Goal: Information Seeking & Learning: Learn about a topic

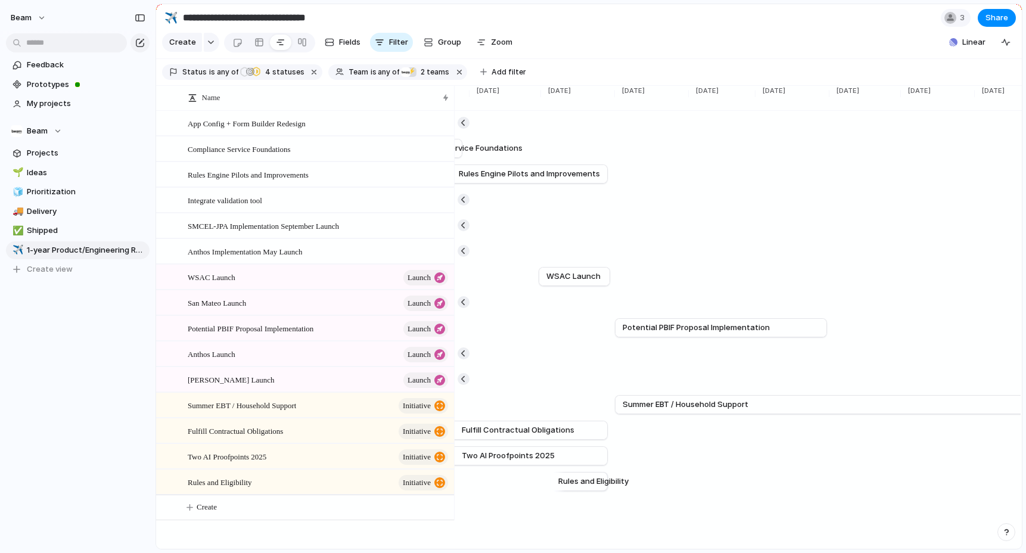
scroll to position [0, 2741]
click at [723, 401] on span "Summer EBT / Household Support" at bounding box center [692, 405] width 126 height 12
click at [288, 400] on span "Summer EBT / Household Support" at bounding box center [242, 405] width 108 height 14
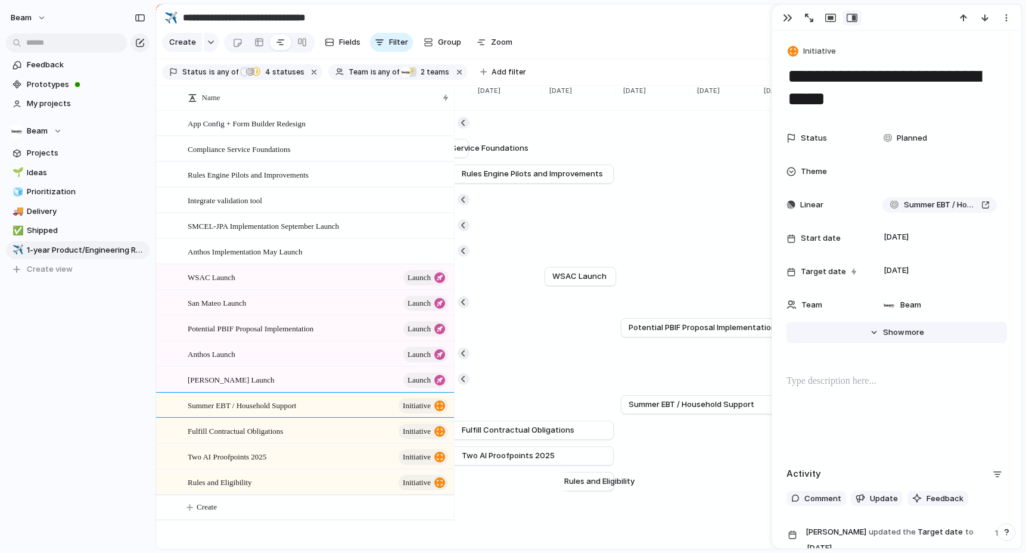
click at [894, 330] on span "Show" at bounding box center [893, 333] width 21 height 12
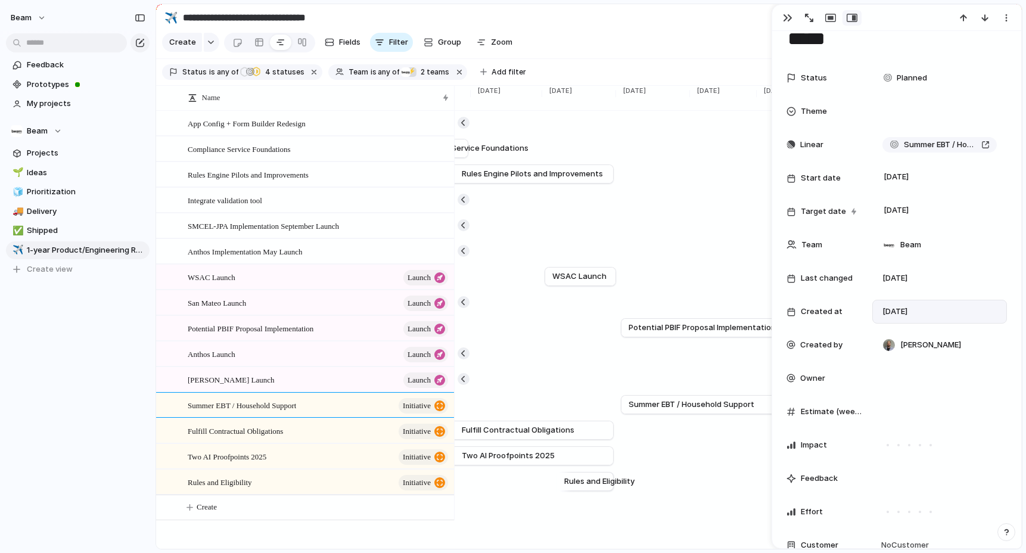
scroll to position [59, 0]
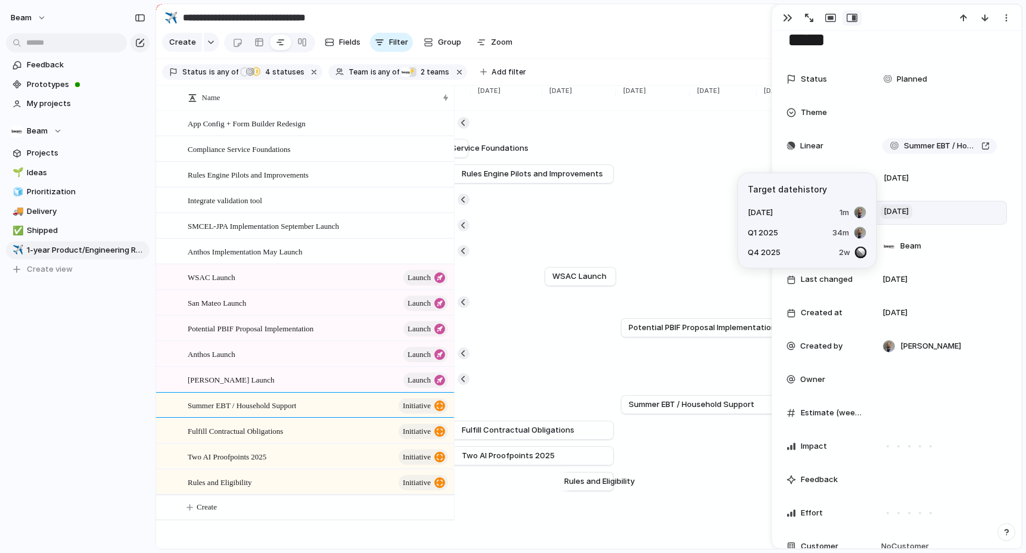
click at [906, 213] on span "[DATE]" at bounding box center [897, 211] width 32 height 14
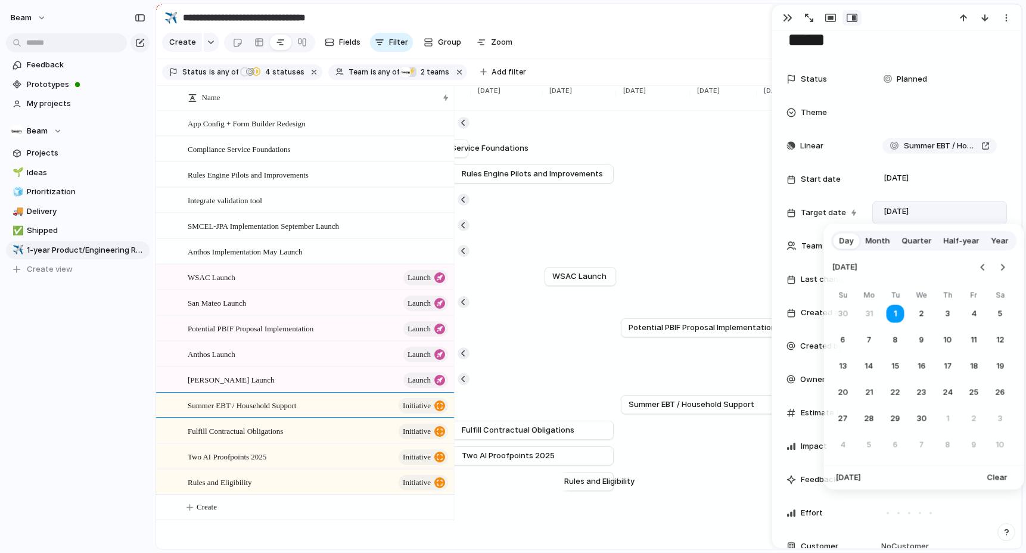
click at [908, 241] on span "Quarter" at bounding box center [917, 241] width 30 height 12
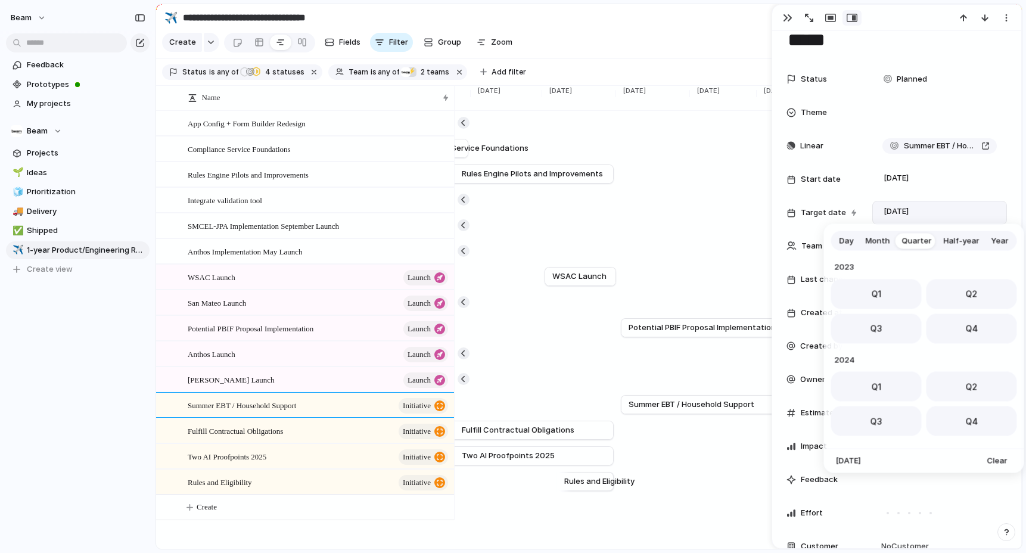
scroll to position [189, 0]
click at [877, 377] on span "Q1" at bounding box center [876, 383] width 10 height 13
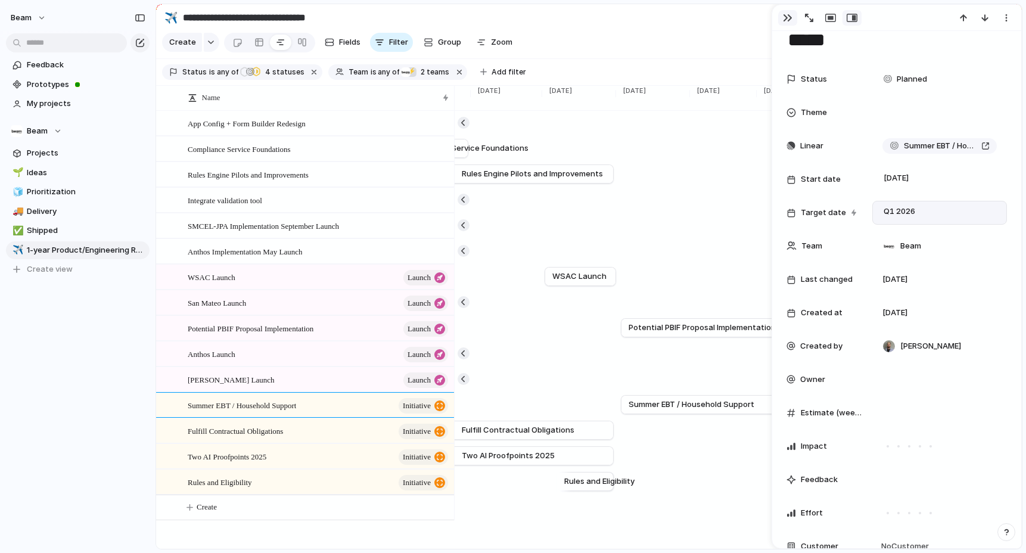
click at [783, 17] on div "button" at bounding box center [788, 18] width 10 height 10
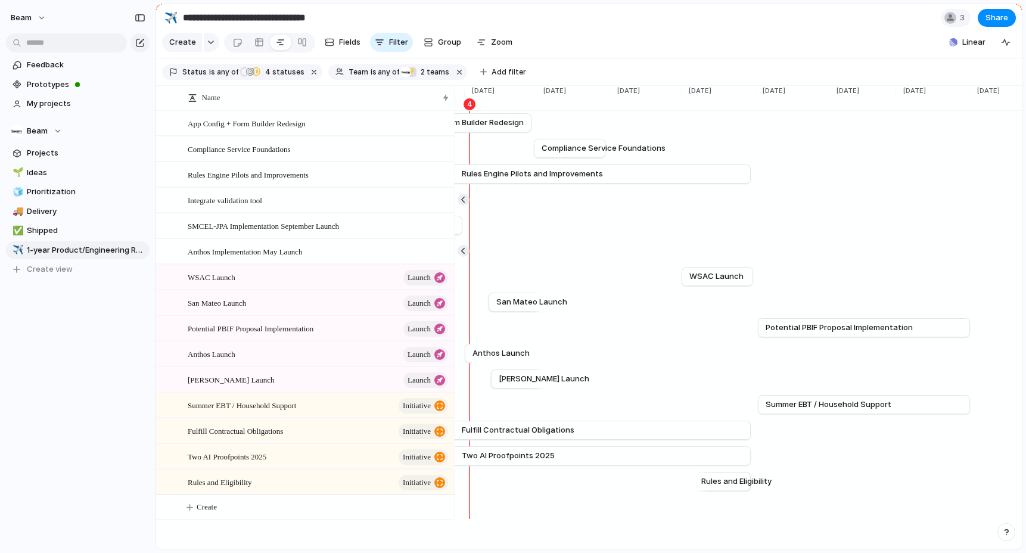
scroll to position [0, 2606]
click at [726, 486] on span "Rules and Eligibility" at bounding box center [735, 481] width 70 height 12
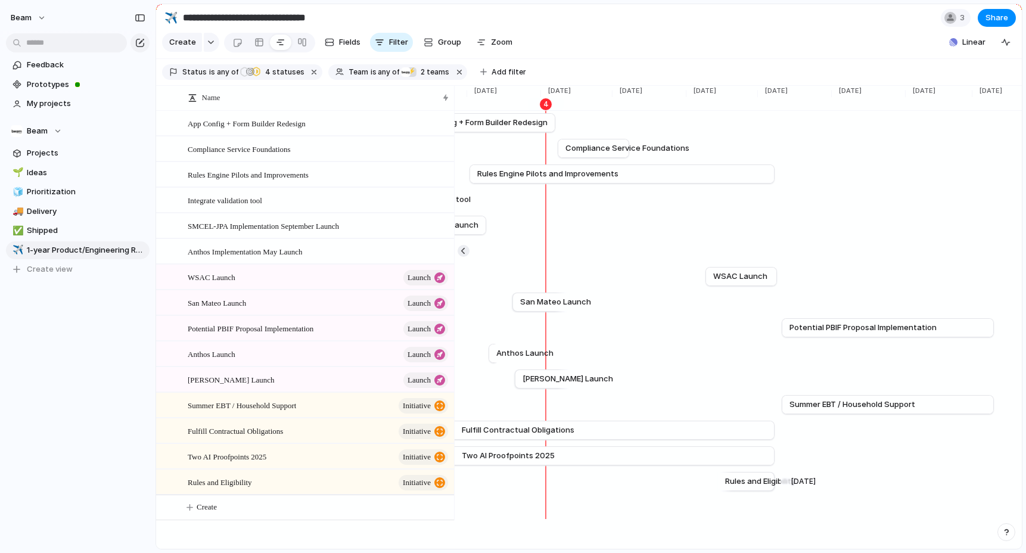
scroll to position [0, 2623]
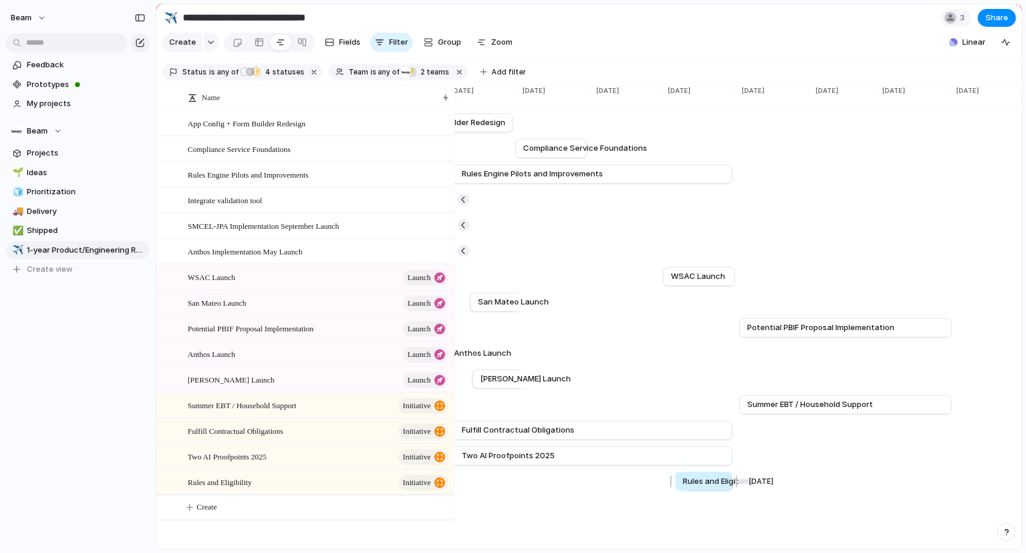
click at [690, 484] on span "Rules and Eligibility" at bounding box center [718, 481] width 70 height 12
click at [711, 486] on span "Rules and Eligibility" at bounding box center [718, 481] width 70 height 12
click at [292, 479] on div "Rules and Eligibility initiative" at bounding box center [319, 482] width 262 height 24
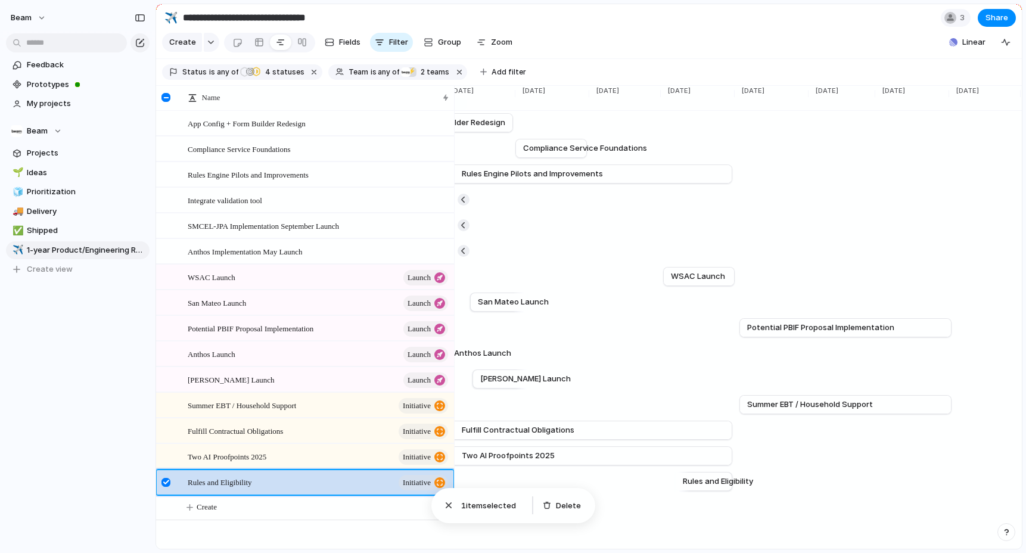
click at [170, 484] on div at bounding box center [165, 482] width 9 height 9
click at [245, 480] on span "Rules and Eligibility" at bounding box center [220, 482] width 64 height 14
click at [202, 480] on span "Rules and Eligibility" at bounding box center [220, 482] width 64 height 14
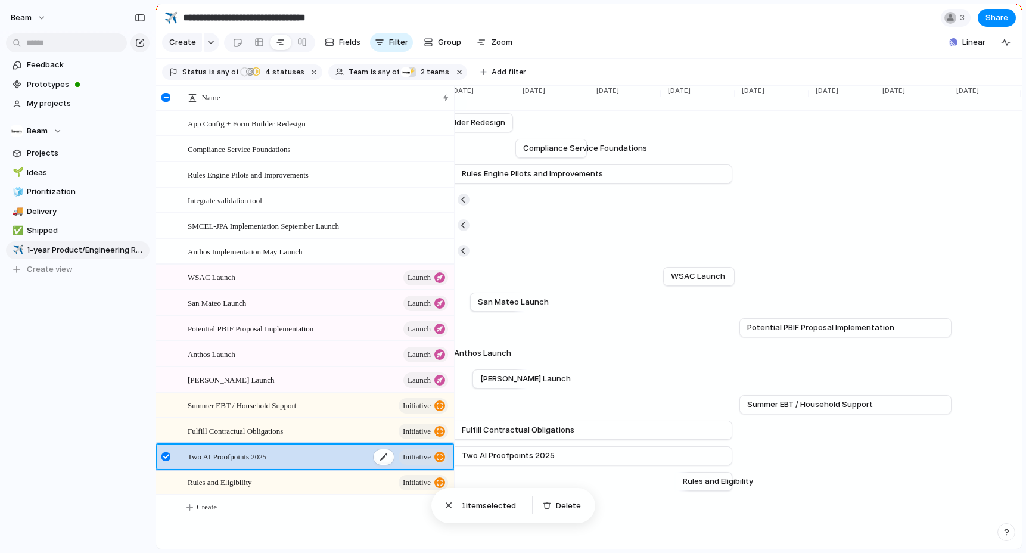
click at [306, 455] on div "Two AI Proofpoints 2025 initiative" at bounding box center [319, 456] width 262 height 24
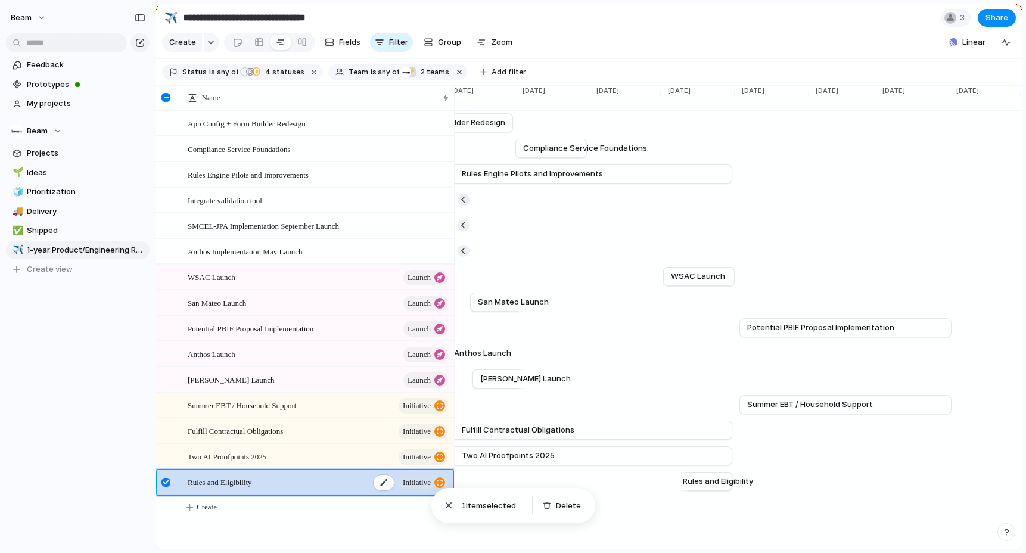
click at [260, 484] on div "Rules and Eligibility initiative" at bounding box center [319, 482] width 262 height 24
click at [71, 443] on div "Beam Feedback Prototypes My projects Beam Projects 🌱 Ideas 🧊 Prioritization 🚚 D…" at bounding box center [78, 276] width 156 height 553
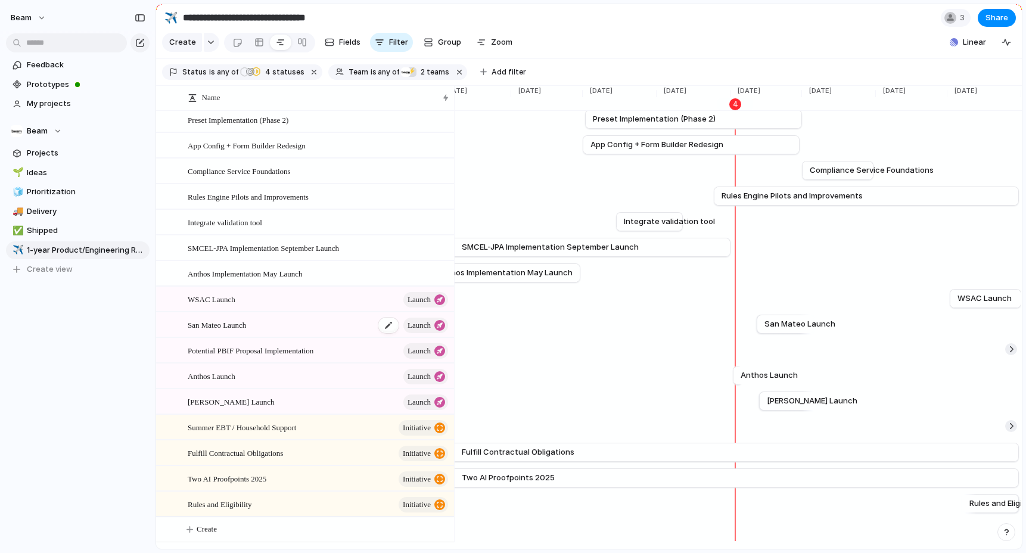
scroll to position [104, 0]
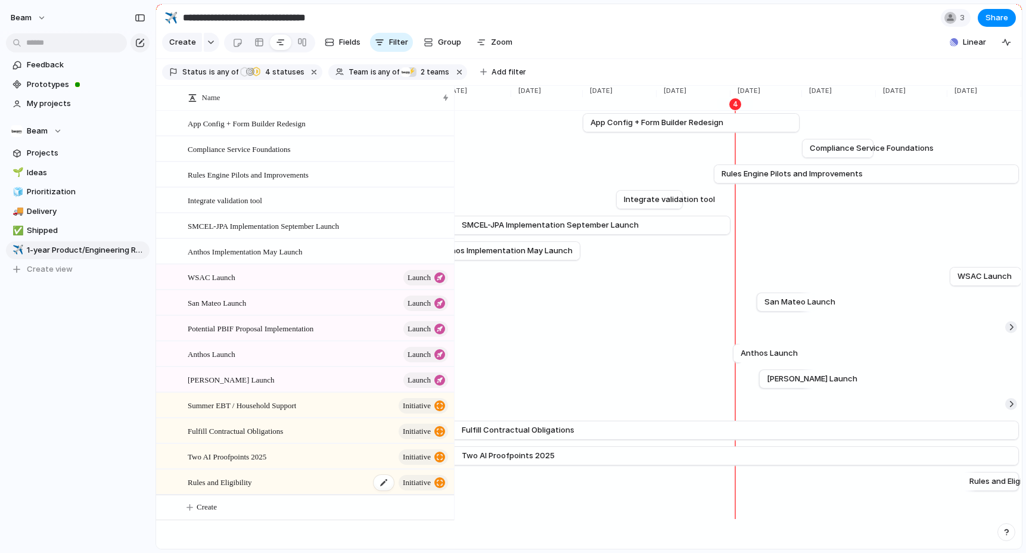
click at [245, 479] on span "Rules and Eligibility" at bounding box center [220, 482] width 64 height 14
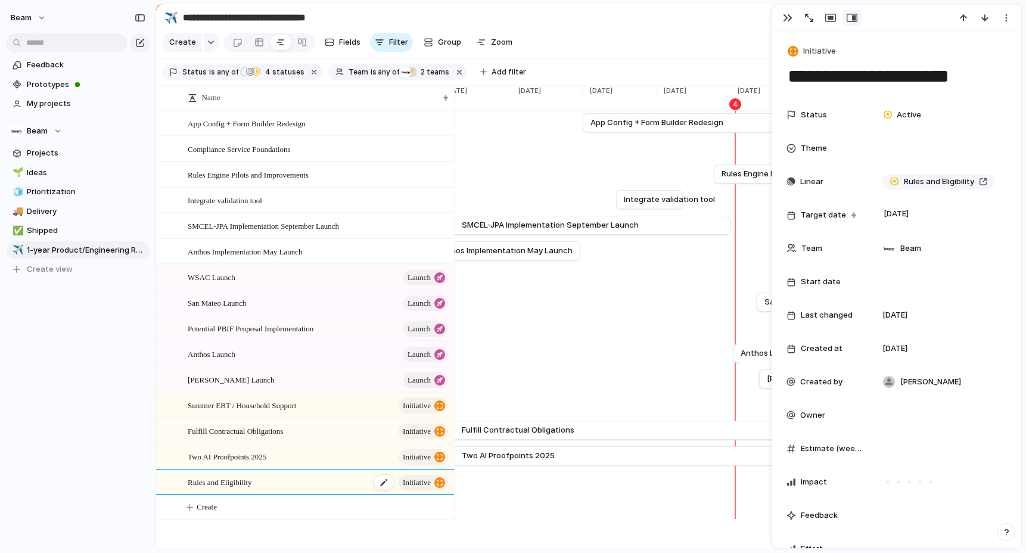
click at [245, 479] on span "Rules and Eligibility" at bounding box center [220, 482] width 64 height 14
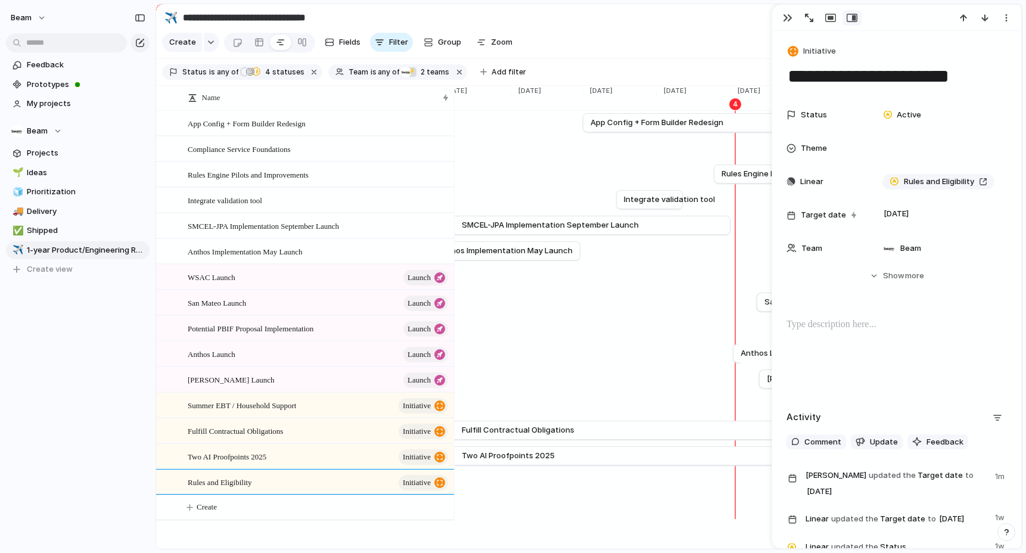
click at [905, 275] on span "more" at bounding box center [914, 276] width 19 height 12
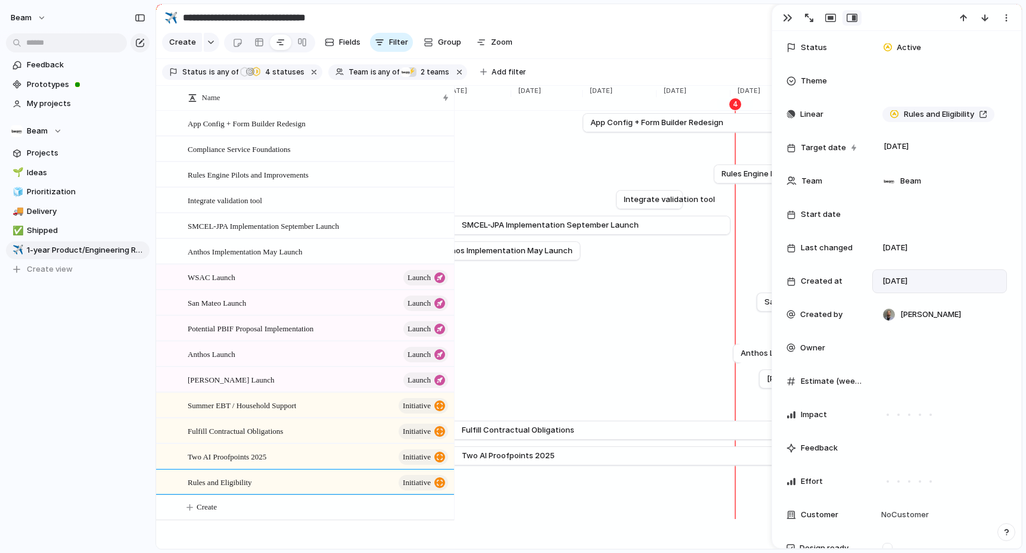
scroll to position [67, 0]
click at [902, 216] on div at bounding box center [940, 215] width 124 height 13
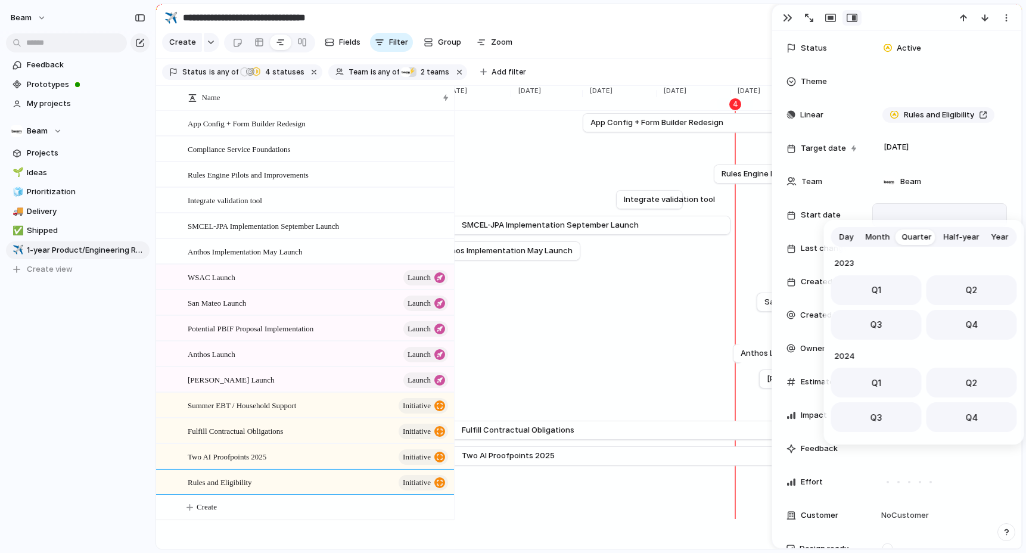
scroll to position [189, 0]
click at [882, 321] on button "Q3" at bounding box center [876, 321] width 91 height 30
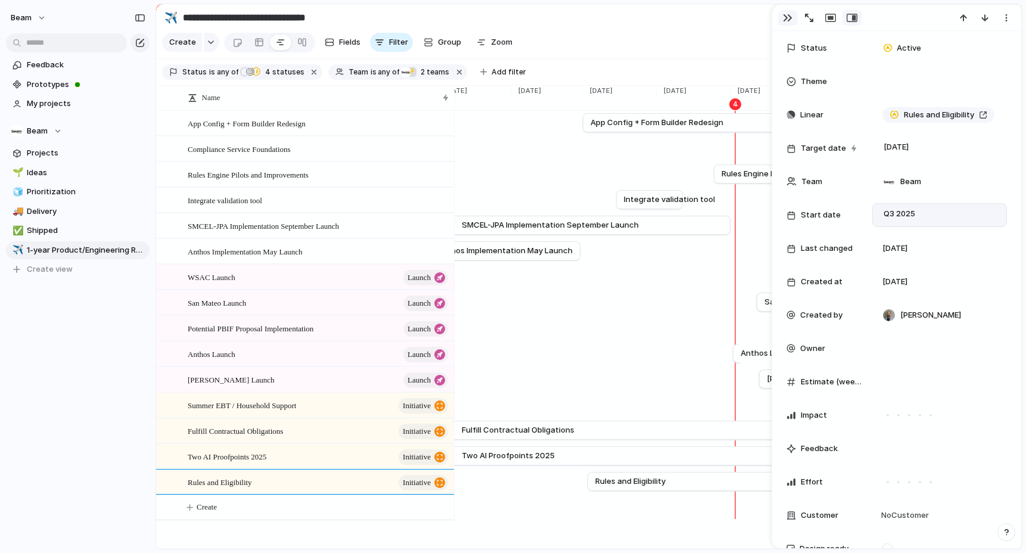
click at [787, 14] on div "button" at bounding box center [788, 18] width 10 height 10
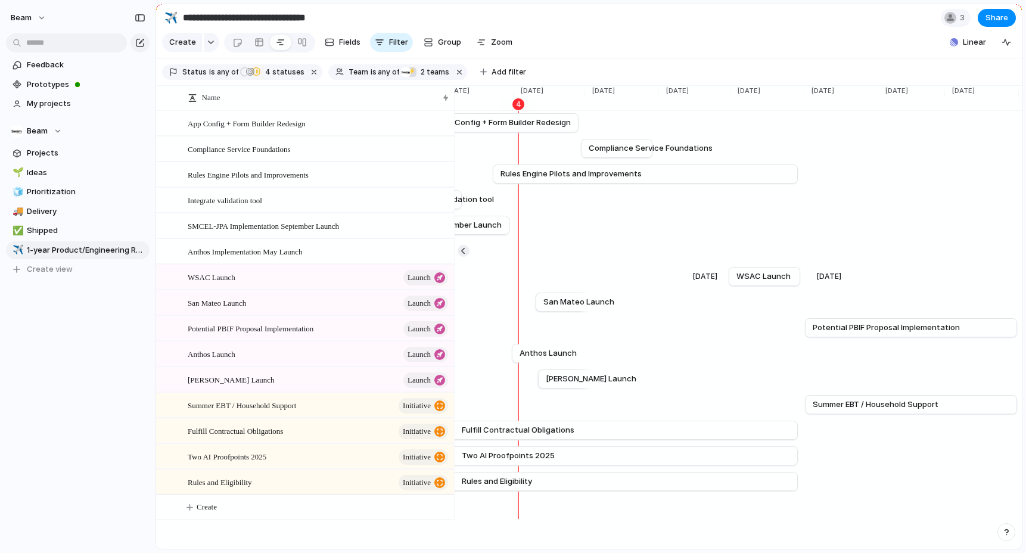
scroll to position [0, 2574]
